Goal: Check status: Check status

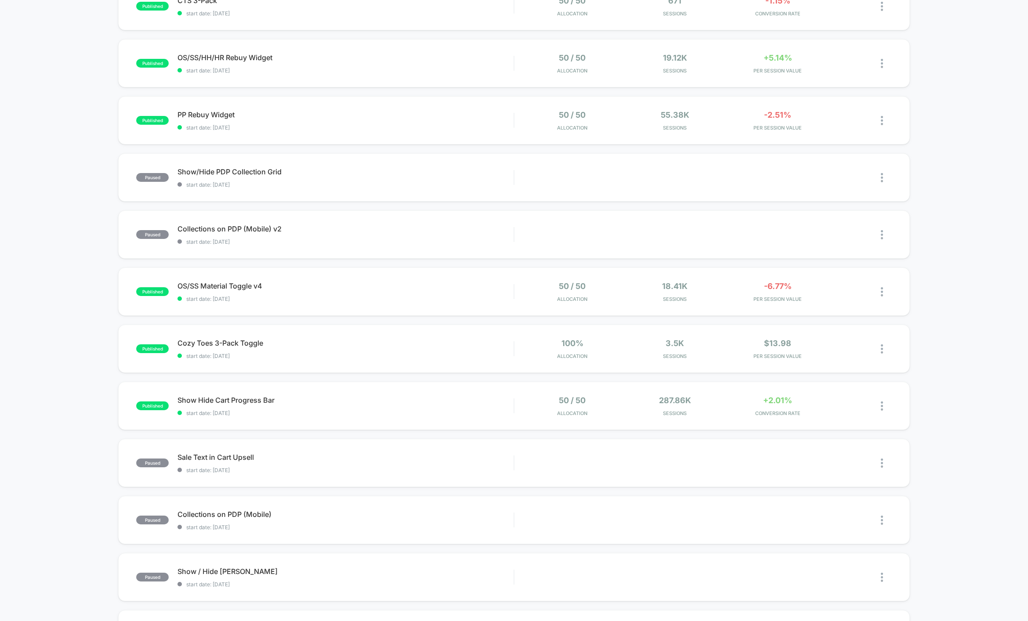
scroll to position [116, 0]
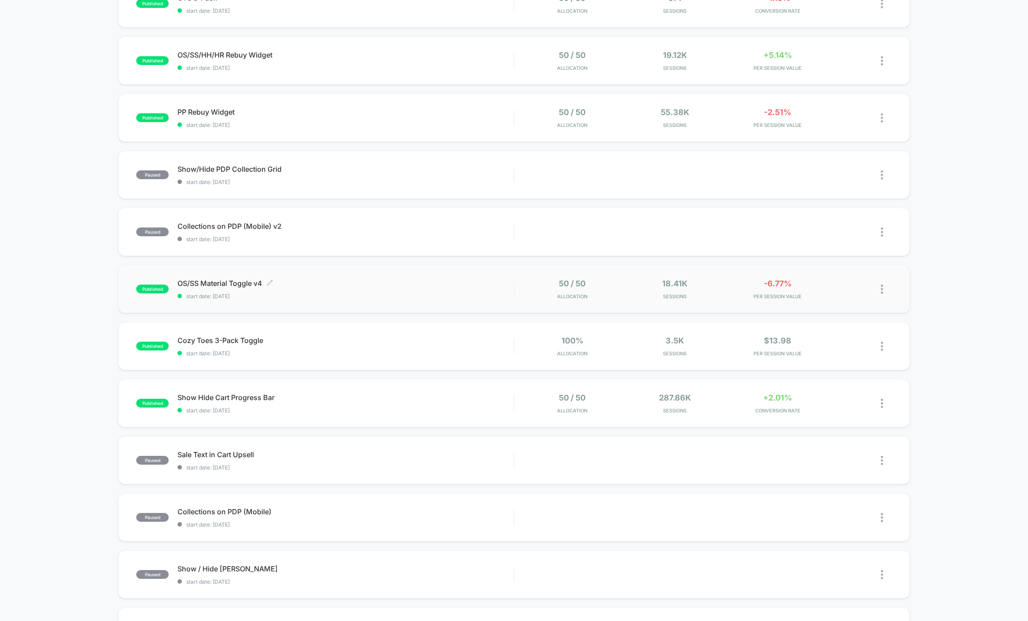
click at [444, 291] on div "OS/SS Material Toggle v4 Click to edit experience details Click to edit experie…" at bounding box center [346, 289] width 336 height 21
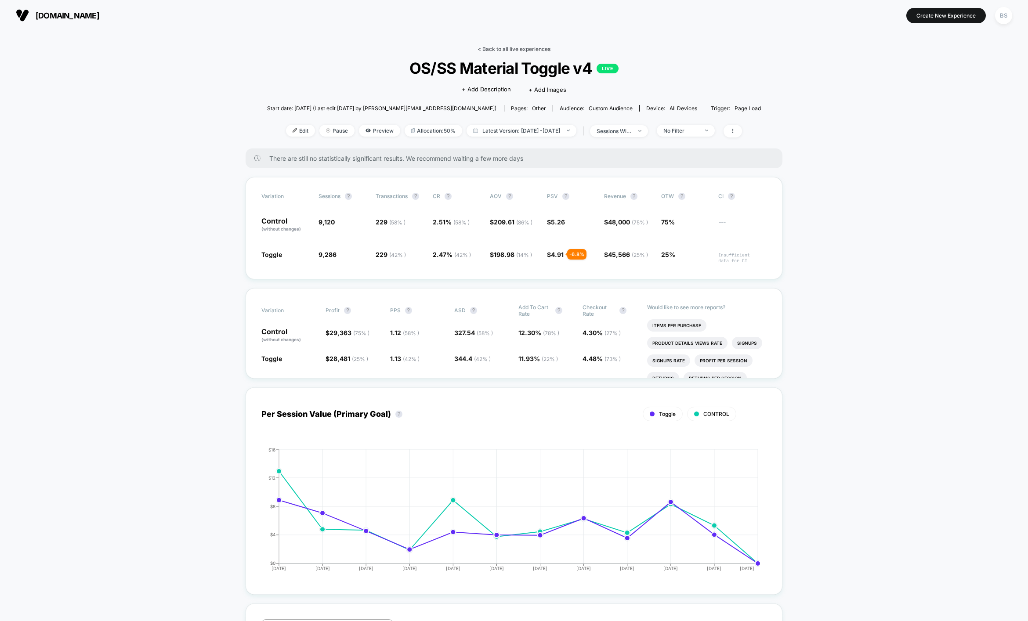
click at [512, 48] on link "< Back to all live experiences" at bounding box center [514, 49] width 73 height 7
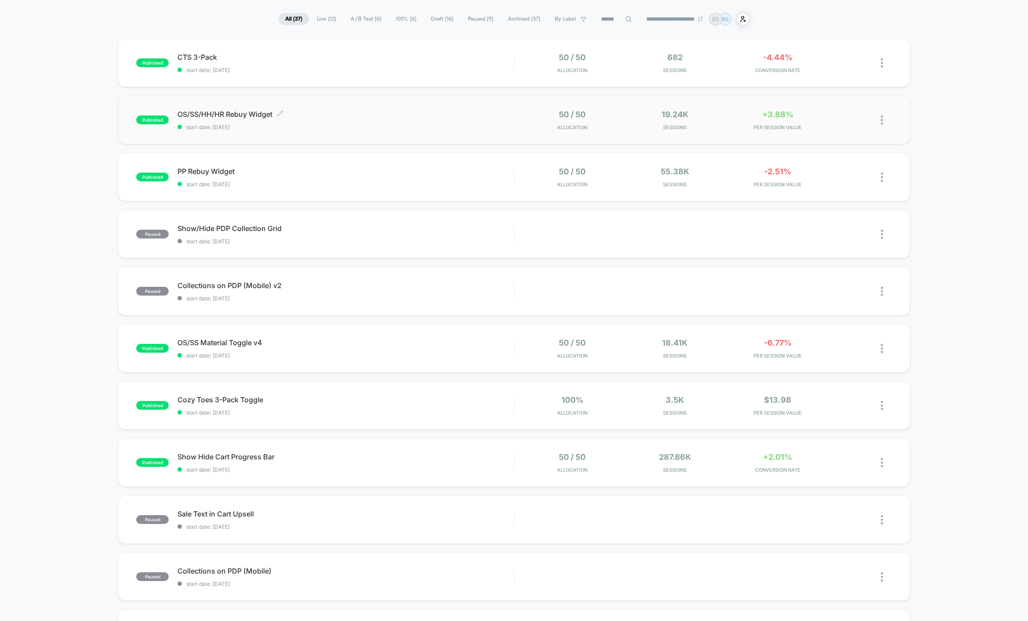
scroll to position [57, 0]
click at [497, 124] on span "start date: [DATE]" at bounding box center [346, 127] width 336 height 7
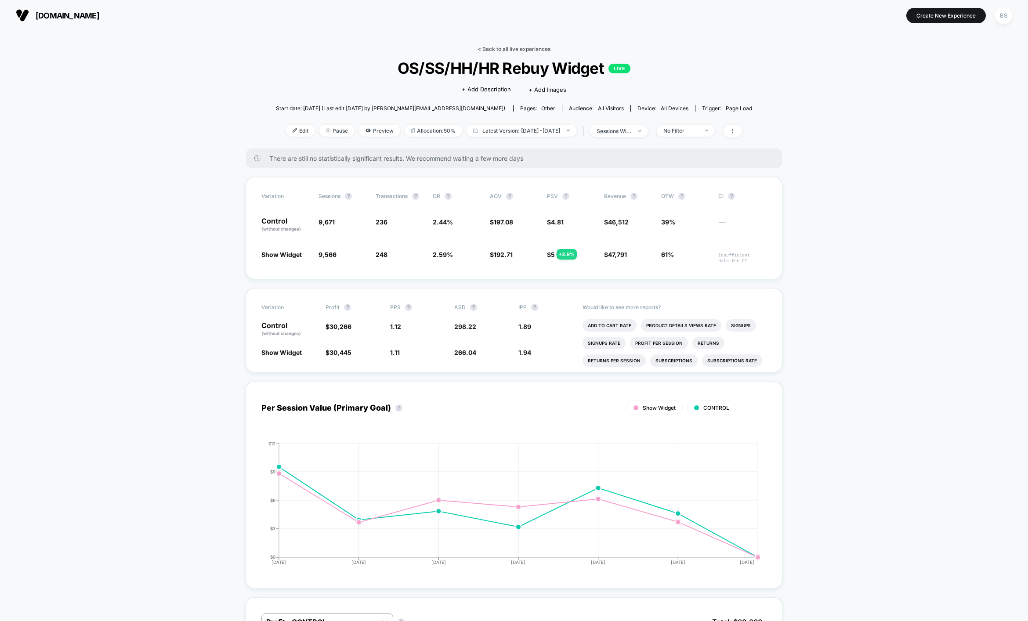
click at [507, 50] on link "< Back to all live experiences" at bounding box center [514, 49] width 73 height 7
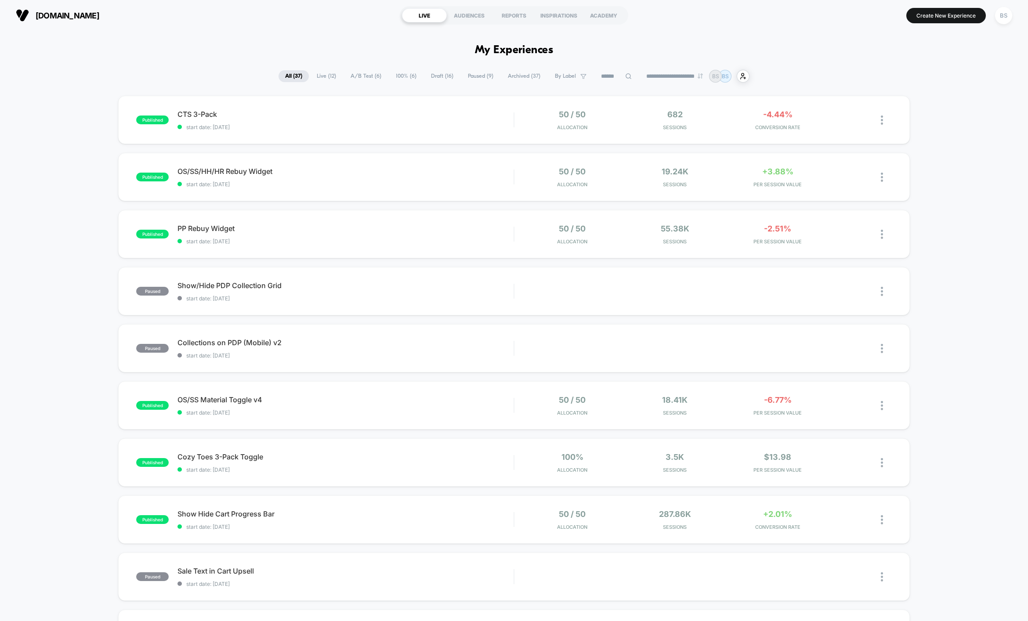
drag, startPoint x: 328, startPoint y: 77, endPoint x: 338, endPoint y: 89, distance: 15.6
click at [352, 81] on span "A/B Test ( 6 )" at bounding box center [366, 76] width 44 height 12
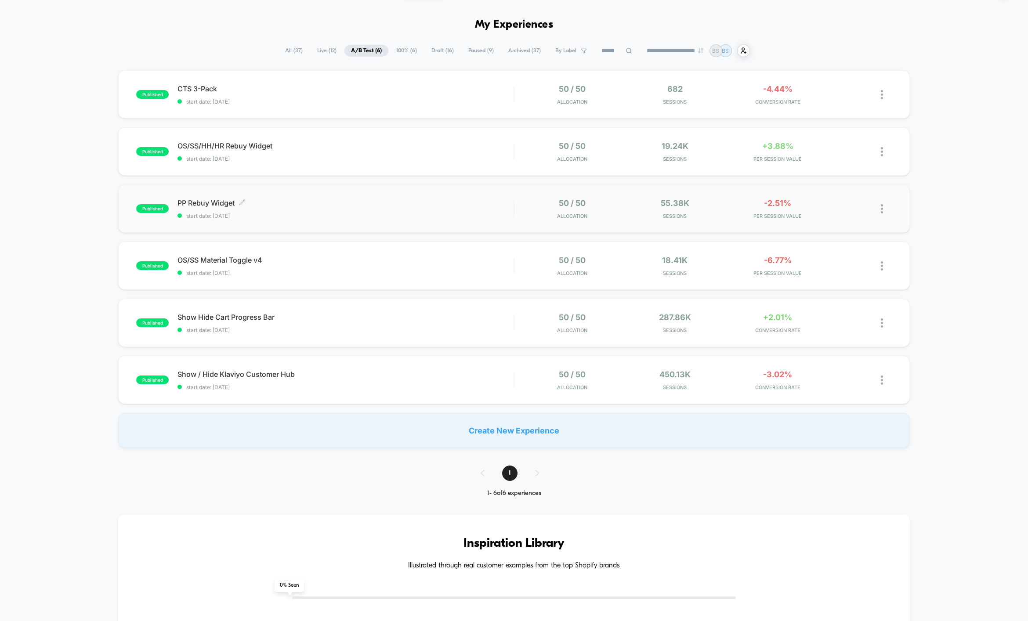
scroll to position [32, 0]
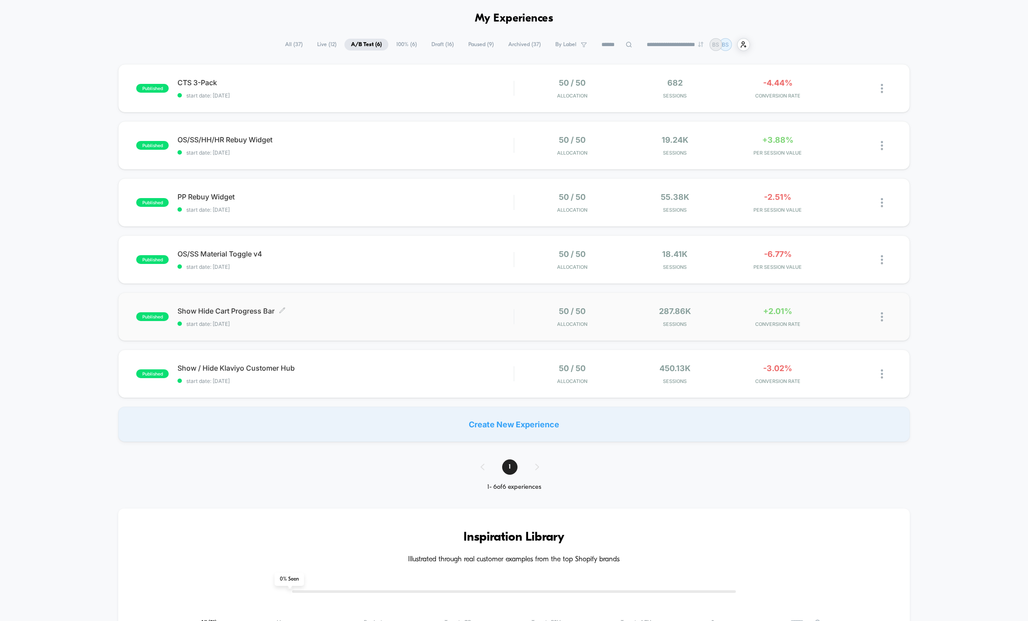
click at [468, 326] on span "start date: [DATE]" at bounding box center [346, 324] width 336 height 7
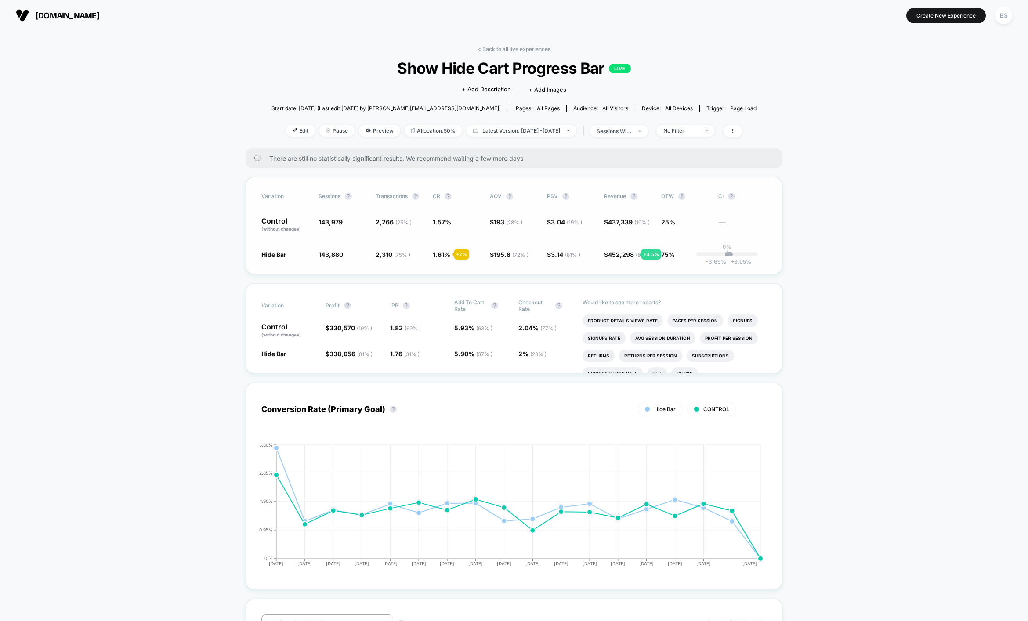
click at [631, 254] on span "452,298 ( 81 % )" at bounding box center [629, 254] width 43 height 7
click at [505, 46] on link "< Back to all live experiences" at bounding box center [514, 49] width 73 height 7
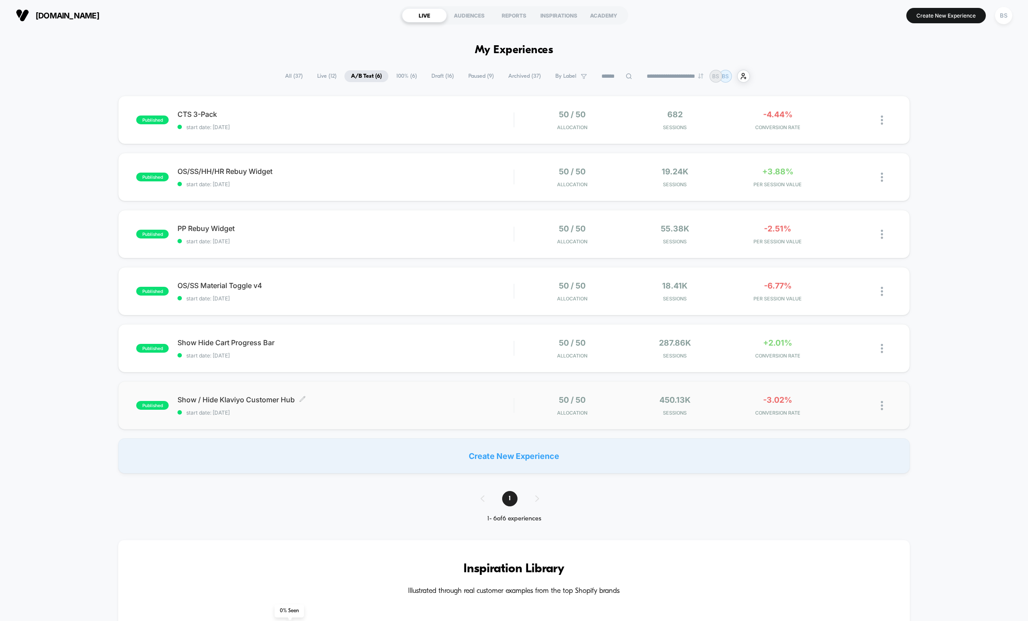
click at [447, 399] on span "Show / Hide Klaviyo Customer Hub Click to edit experience details" at bounding box center [346, 399] width 336 height 9
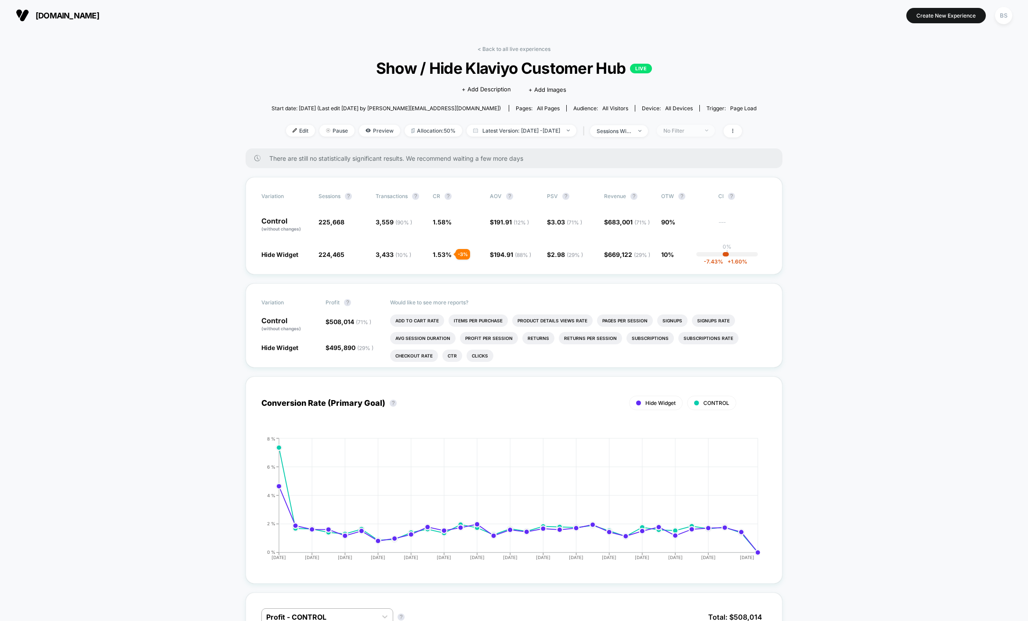
click at [706, 125] on span "No Filter" at bounding box center [686, 131] width 58 height 12
click at [692, 211] on div "New Visitors" at bounding box center [682, 215] width 50 height 9
click at [694, 260] on button "Save" at bounding box center [697, 258] width 80 height 15
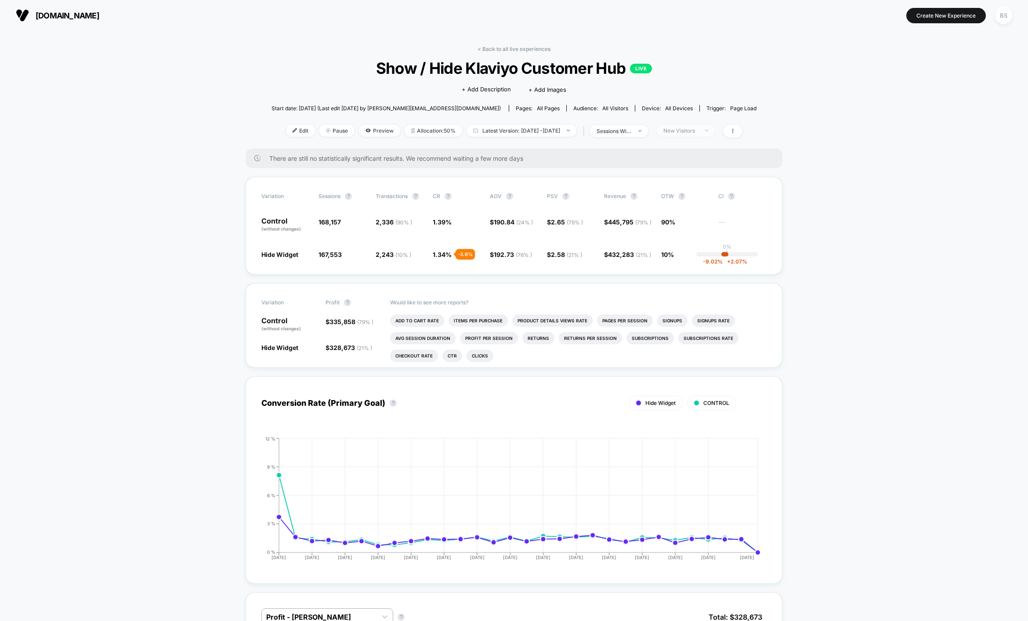
click at [699, 130] on div "New Visitors" at bounding box center [680, 130] width 35 height 7
click at [692, 196] on span "Returning Visitors" at bounding box center [696, 198] width 51 height 7
click at [684, 266] on div "Mobile Visitors ? Desktop Visitors ? Returning Visitors ? New Visitors ? No Fil…" at bounding box center [698, 212] width 108 height 134
click at [685, 257] on button "Save" at bounding box center [697, 258] width 80 height 15
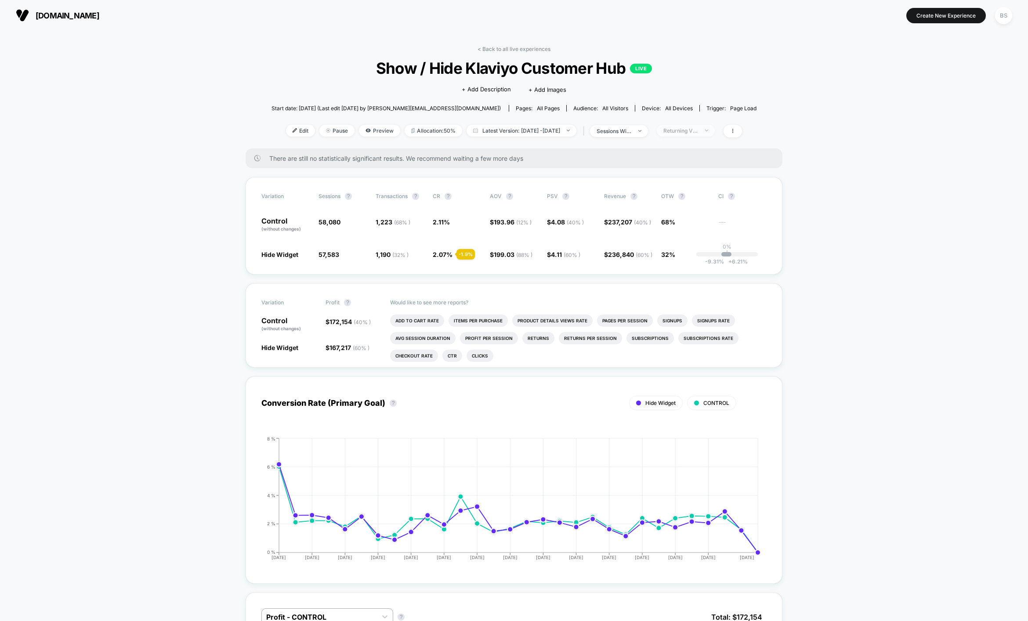
click at [715, 132] on span "Returning Visitors" at bounding box center [686, 131] width 58 height 12
click at [701, 178] on span "Desktop Visitors" at bounding box center [694, 180] width 47 height 7
click at [690, 250] on div "Mobile Visitors ? Desktop Visitors ? Returning Visitors ? New Visitors ? No Fil…" at bounding box center [698, 212] width 108 height 134
click at [690, 269] on div "Mobile Visitors ? Desktop Visitors ? Returning Visitors ? New Visitors ? No Fil…" at bounding box center [698, 212] width 108 height 134
click at [692, 256] on button "Save" at bounding box center [697, 258] width 80 height 15
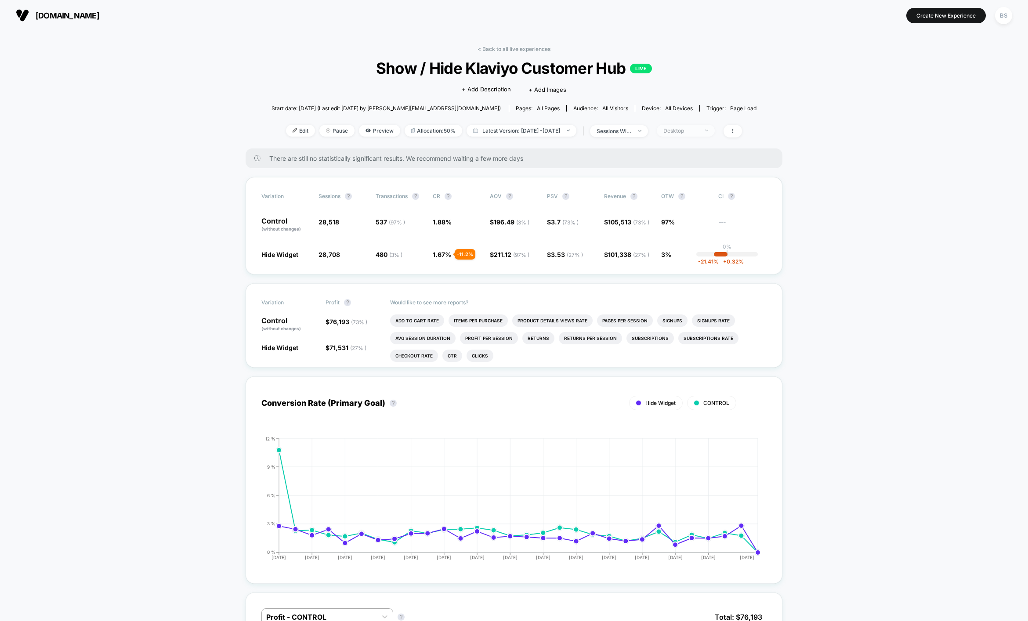
click at [713, 135] on span "Desktop" at bounding box center [686, 131] width 58 height 12
click at [702, 166] on span "Mobile Visitors" at bounding box center [692, 163] width 42 height 7
click at [683, 251] on button "Save" at bounding box center [697, 258] width 80 height 15
